Goal: Information Seeking & Learning: Learn about a topic

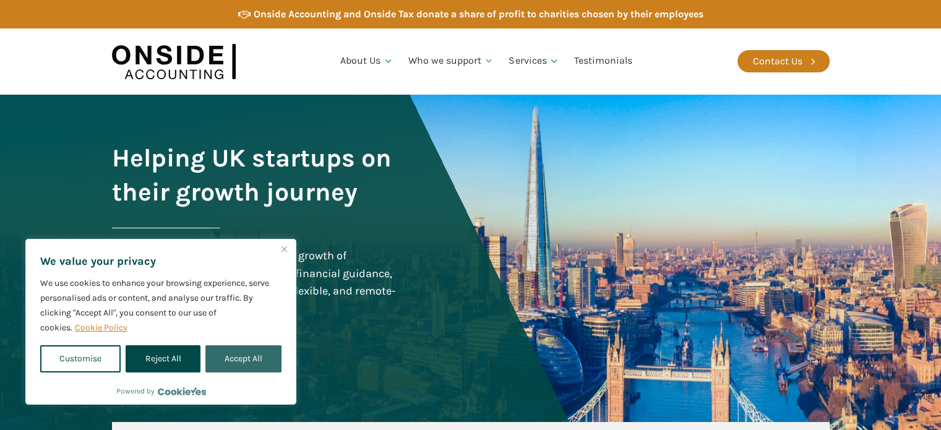
click at [269, 357] on button "Accept All" at bounding box center [244, 358] width 76 height 27
checkbox input "true"
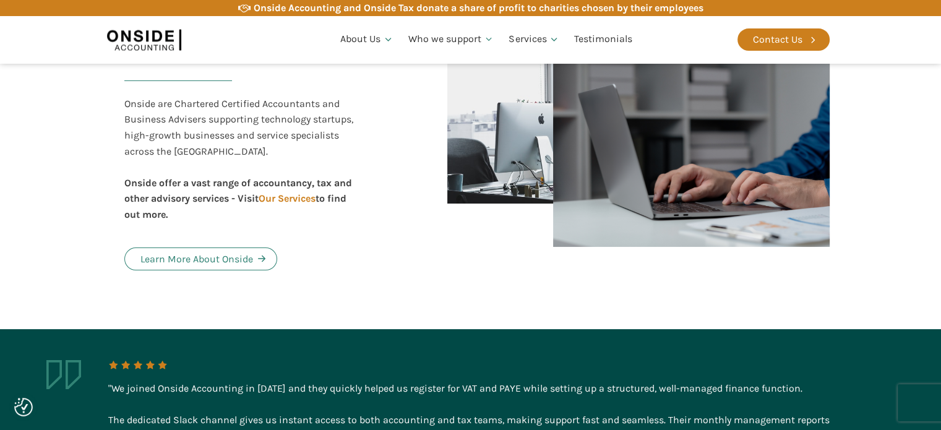
scroll to position [743, 0]
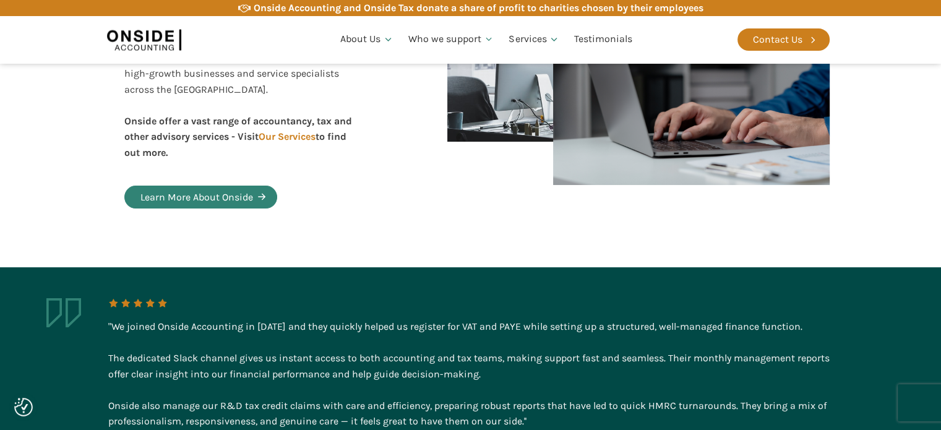
click at [207, 201] on div "Learn More About Onside" at bounding box center [197, 197] width 113 height 16
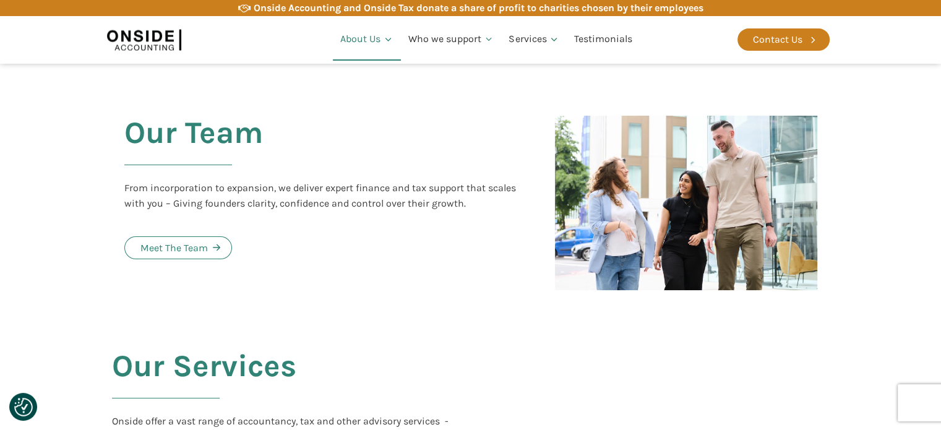
scroll to position [1362, 0]
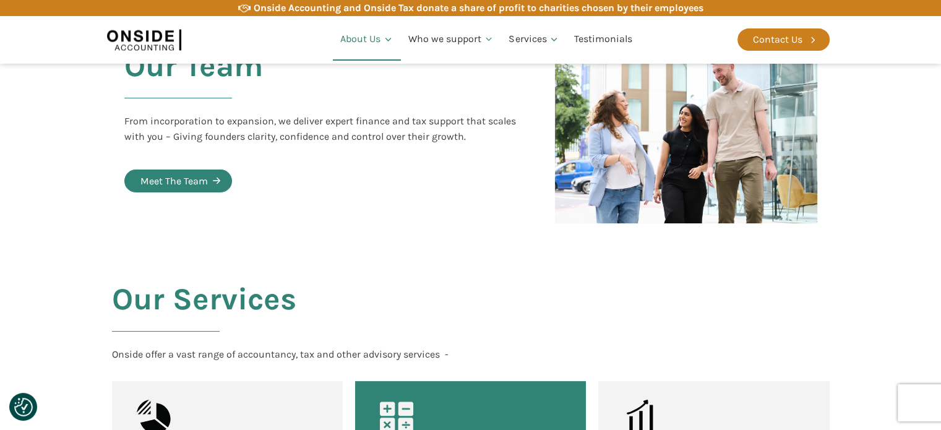
click at [215, 177] on icon at bounding box center [216, 180] width 7 height 7
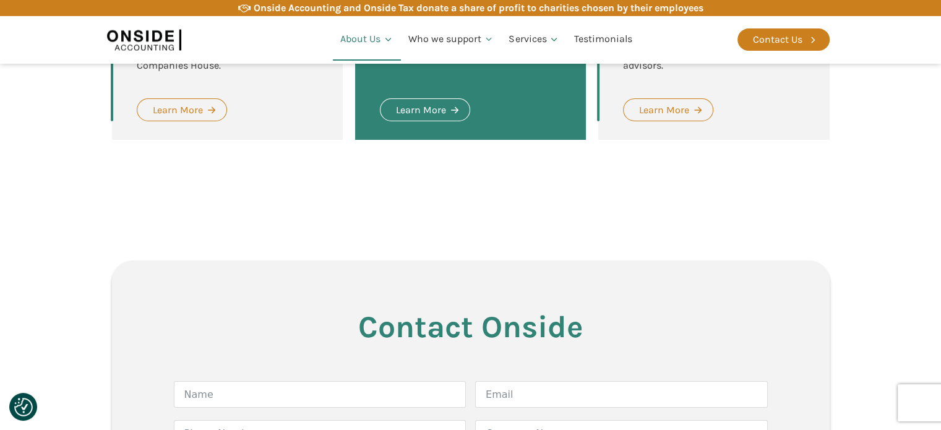
scroll to position [1981, 0]
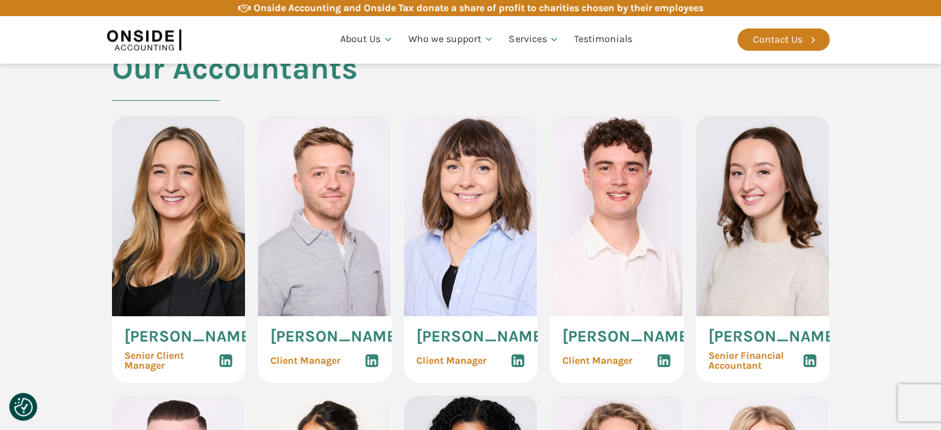
scroll to position [1300, 0]
